Goal: Check status: Check status

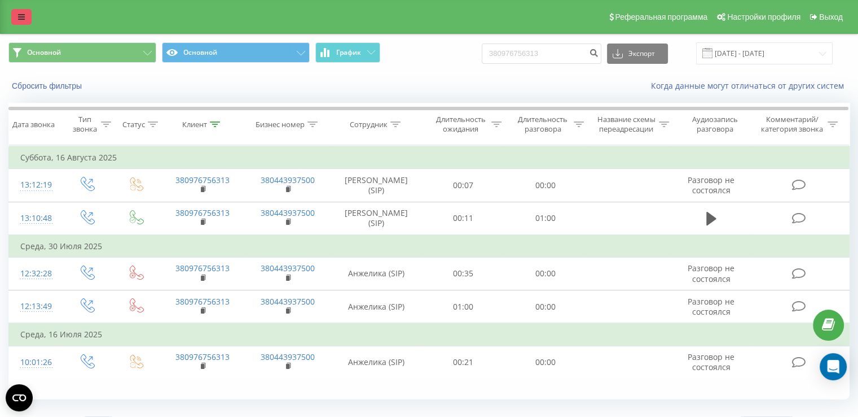
click at [15, 17] on link at bounding box center [21, 17] width 20 height 16
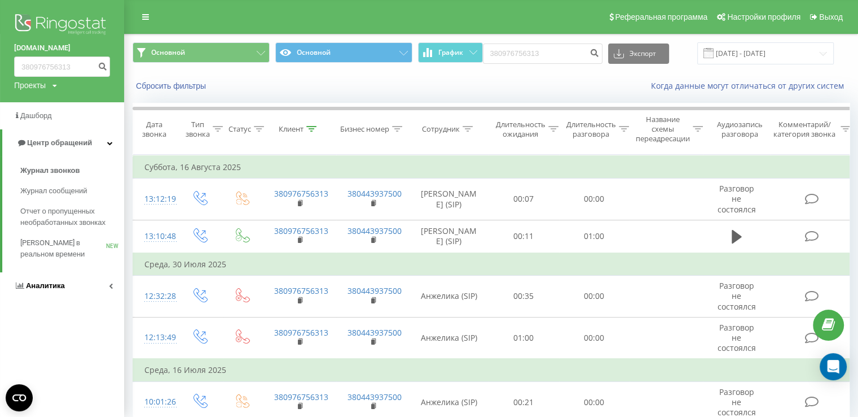
click at [63, 280] on link "Аналитика" at bounding box center [62, 285] width 124 height 27
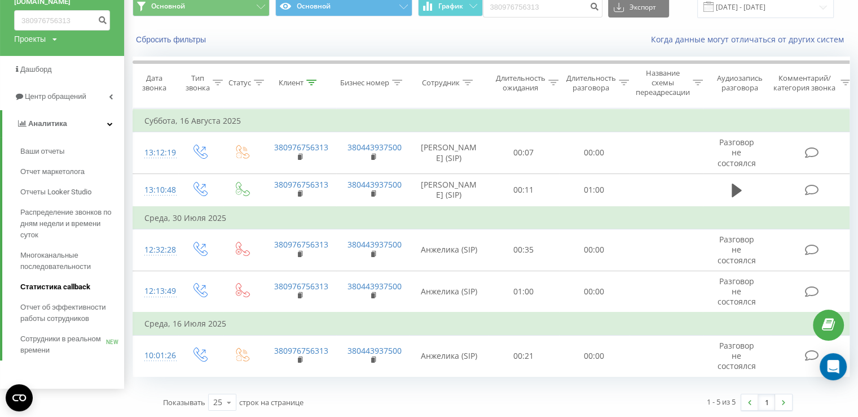
scroll to position [47, 0]
click at [58, 311] on span "Отчет об эффективности работы сотрудников" at bounding box center [69, 312] width 98 height 23
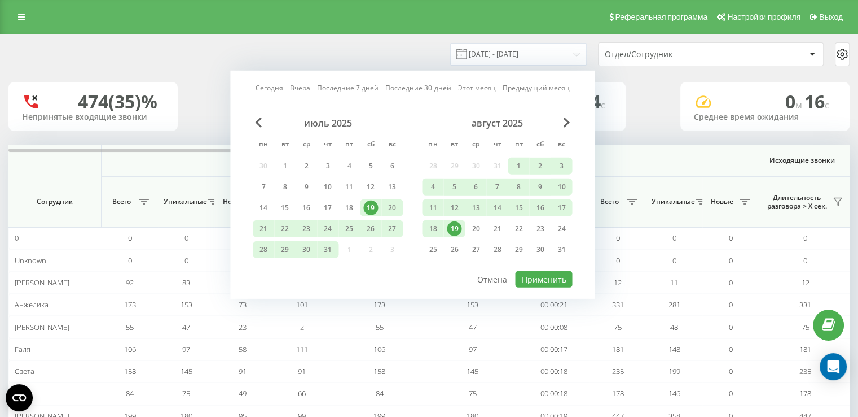
click at [456, 228] on div "19" at bounding box center [454, 228] width 15 height 15
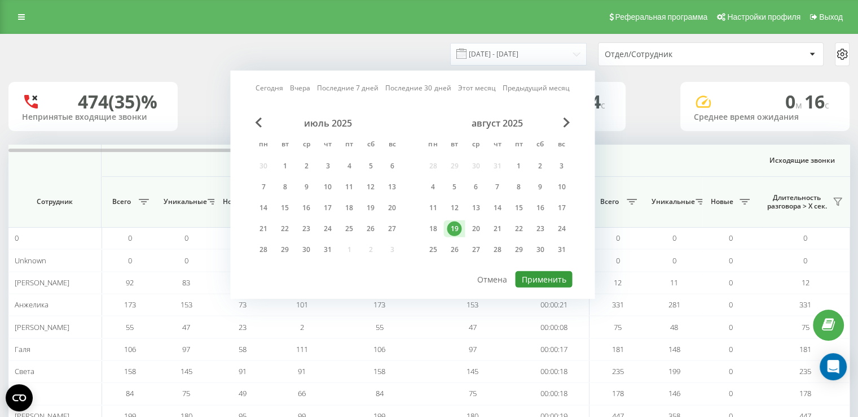
click at [538, 279] on button "Применить" at bounding box center [543, 279] width 57 height 16
type input "19.08.2025 - 19.08.2025"
